Goal: Check status: Check status

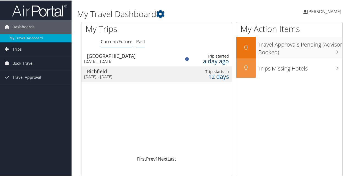
click at [140, 41] on link "Past" at bounding box center [140, 41] width 9 height 6
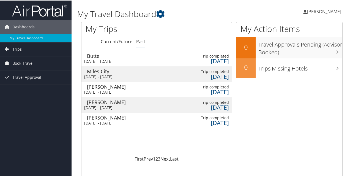
click at [139, 123] on div "Mon 18 Aug 2025 - Wed 20 Aug 2025" at bounding box center [127, 122] width 87 height 5
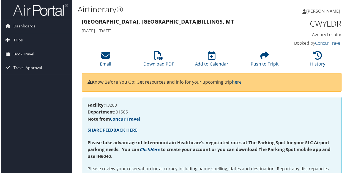
click at [24, 40] on link "Trips" at bounding box center [35, 41] width 71 height 14
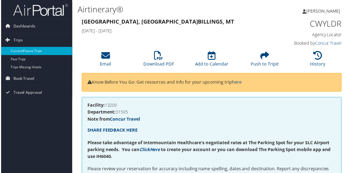
click at [33, 52] on link "Current/Future Trips" at bounding box center [35, 51] width 71 height 8
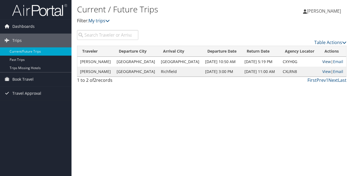
click at [323, 61] on link "View" at bounding box center [326, 61] width 9 height 5
click at [324, 69] on link "View" at bounding box center [326, 71] width 9 height 5
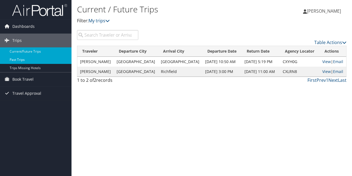
click at [40, 57] on link "Past Trips" at bounding box center [35, 60] width 71 height 8
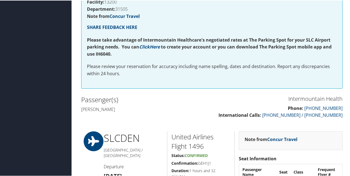
scroll to position [104, 0]
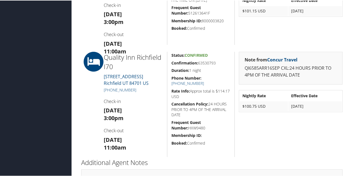
scroll to position [335, 0]
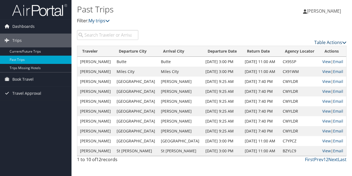
click at [320, 40] on link "Table Actions" at bounding box center [330, 42] width 32 height 6
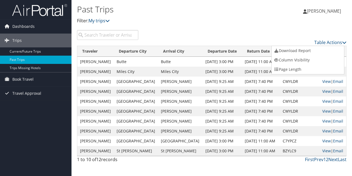
click at [261, 32] on div at bounding box center [176, 88] width 352 height 176
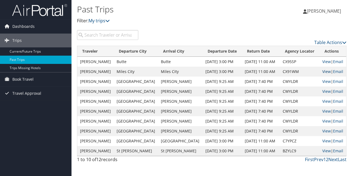
click at [324, 70] on link "View" at bounding box center [326, 71] width 9 height 5
click at [325, 59] on link "View" at bounding box center [326, 61] width 9 height 5
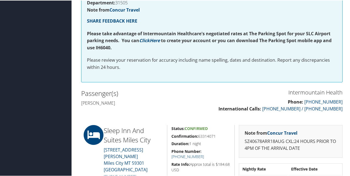
scroll to position [102, 0]
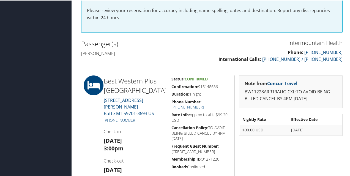
scroll to position [160, 0]
